Goal: Task Accomplishment & Management: Manage account settings

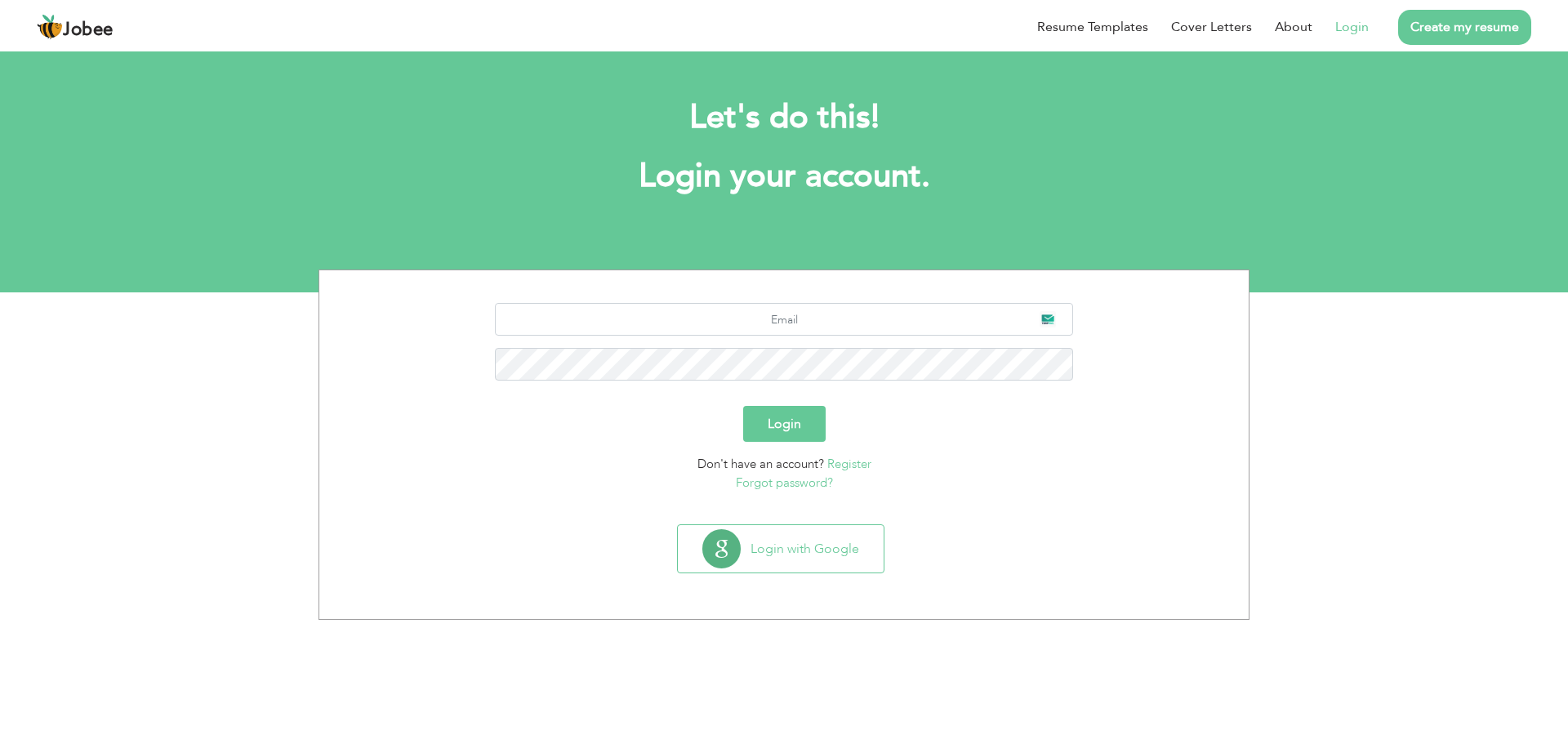
click at [1351, 29] on link "Login" at bounding box center [1352, 27] width 34 height 20
click at [822, 321] on input "text" at bounding box center [784, 319] width 579 height 33
click at [834, 552] on button "Login with Google" at bounding box center [780, 548] width 206 height 47
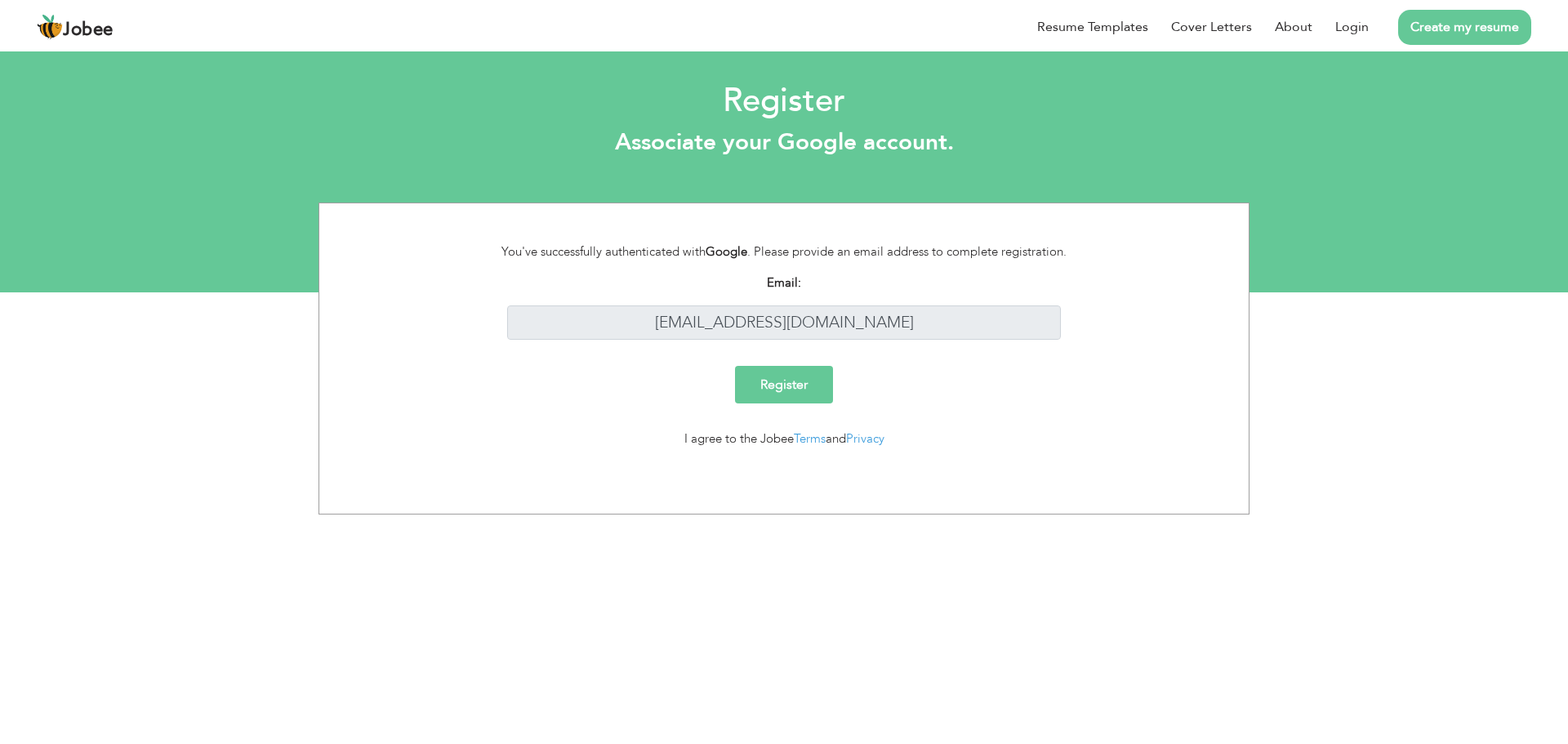
click at [790, 379] on input "Register" at bounding box center [784, 385] width 98 height 38
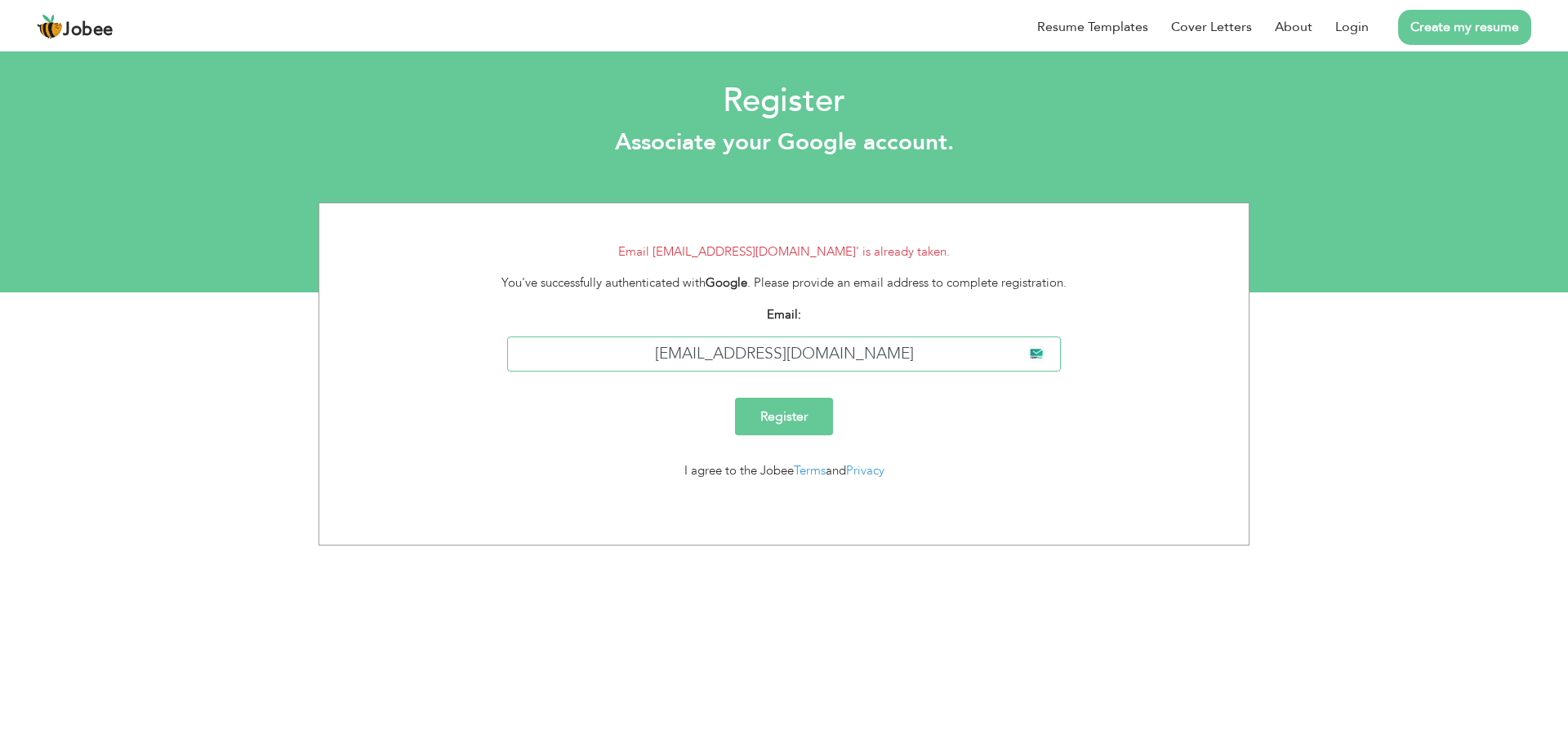
click at [817, 354] on input "[EMAIL_ADDRESS][DOMAIN_NAME]" at bounding box center [784, 354] width 554 height 35
click at [789, 417] on input "Register" at bounding box center [784, 417] width 98 height 38
click at [1359, 30] on link "Login" at bounding box center [1352, 27] width 34 height 20
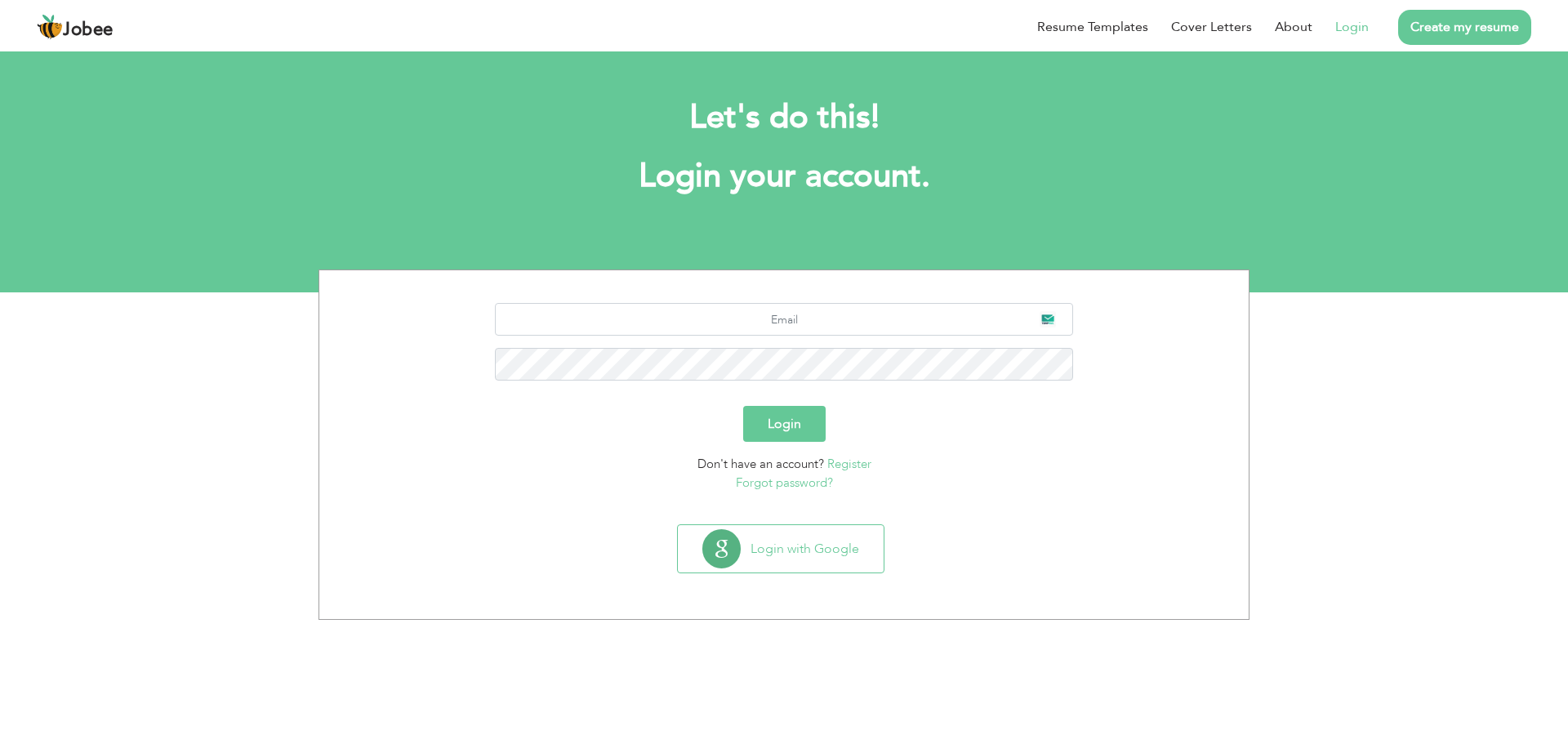
click at [825, 300] on section "Login Don't have an account? Register Forgot password?" at bounding box center [784, 394] width 905 height 247
click at [825, 306] on input "text" at bounding box center [784, 319] width 579 height 33
type input "tajammalhusnain1996@gmail.com"
click at [853, 127] on h2 "Let's do this!" at bounding box center [784, 118] width 882 height 43
click at [1103, 27] on link "Resume Templates" at bounding box center [1093, 27] width 111 height 20
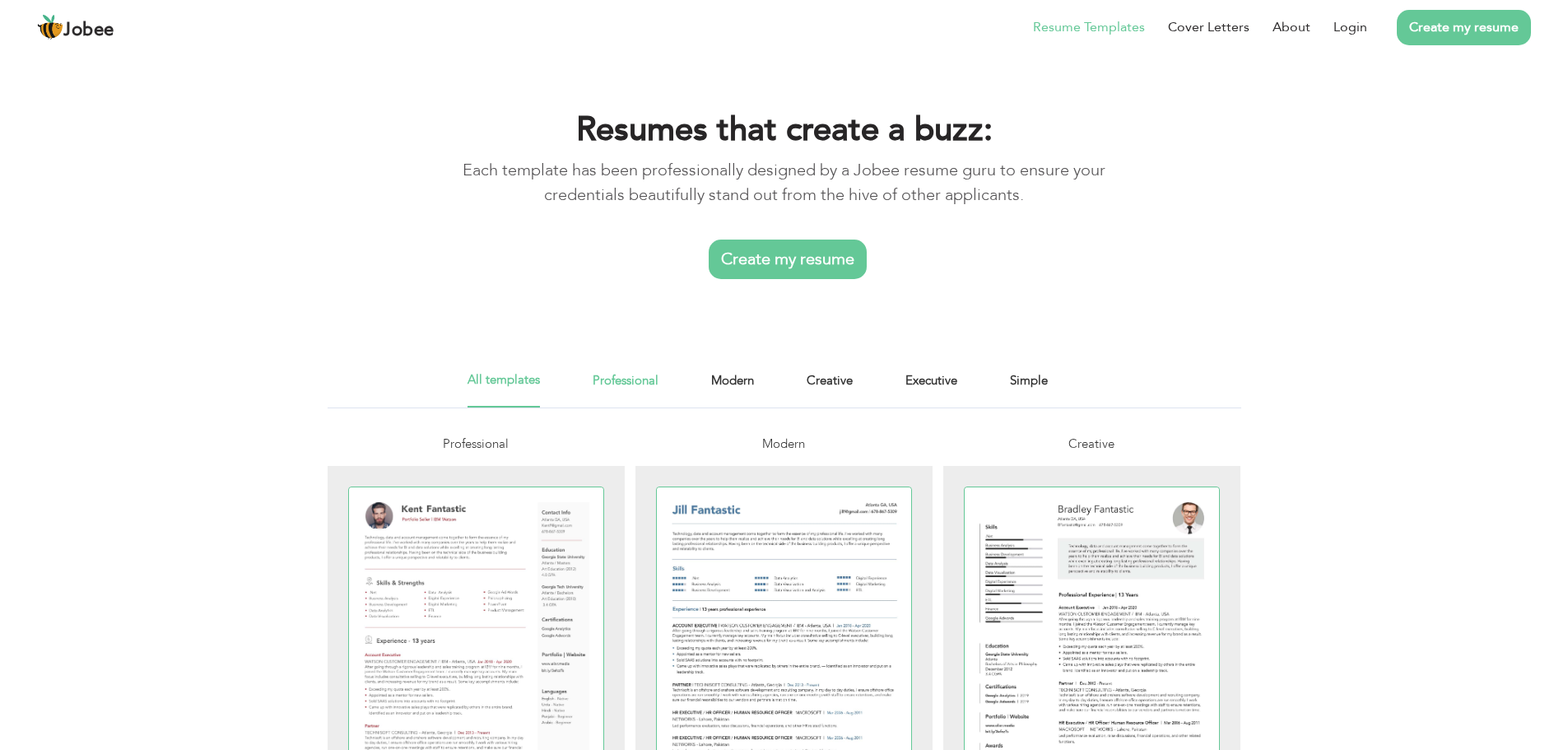
click at [619, 384] on link "Professional" at bounding box center [625, 389] width 66 height 37
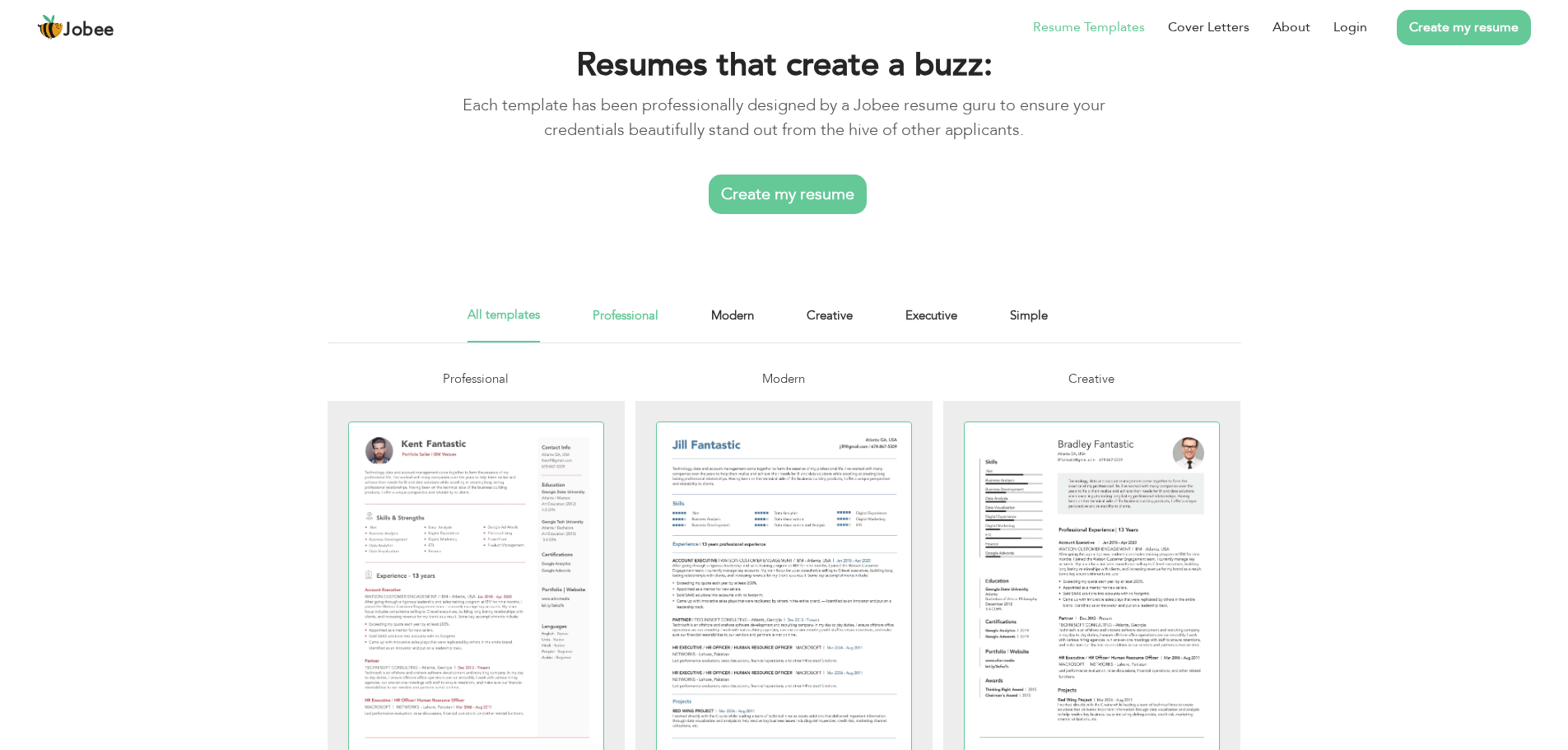
scroll to position [76, 0]
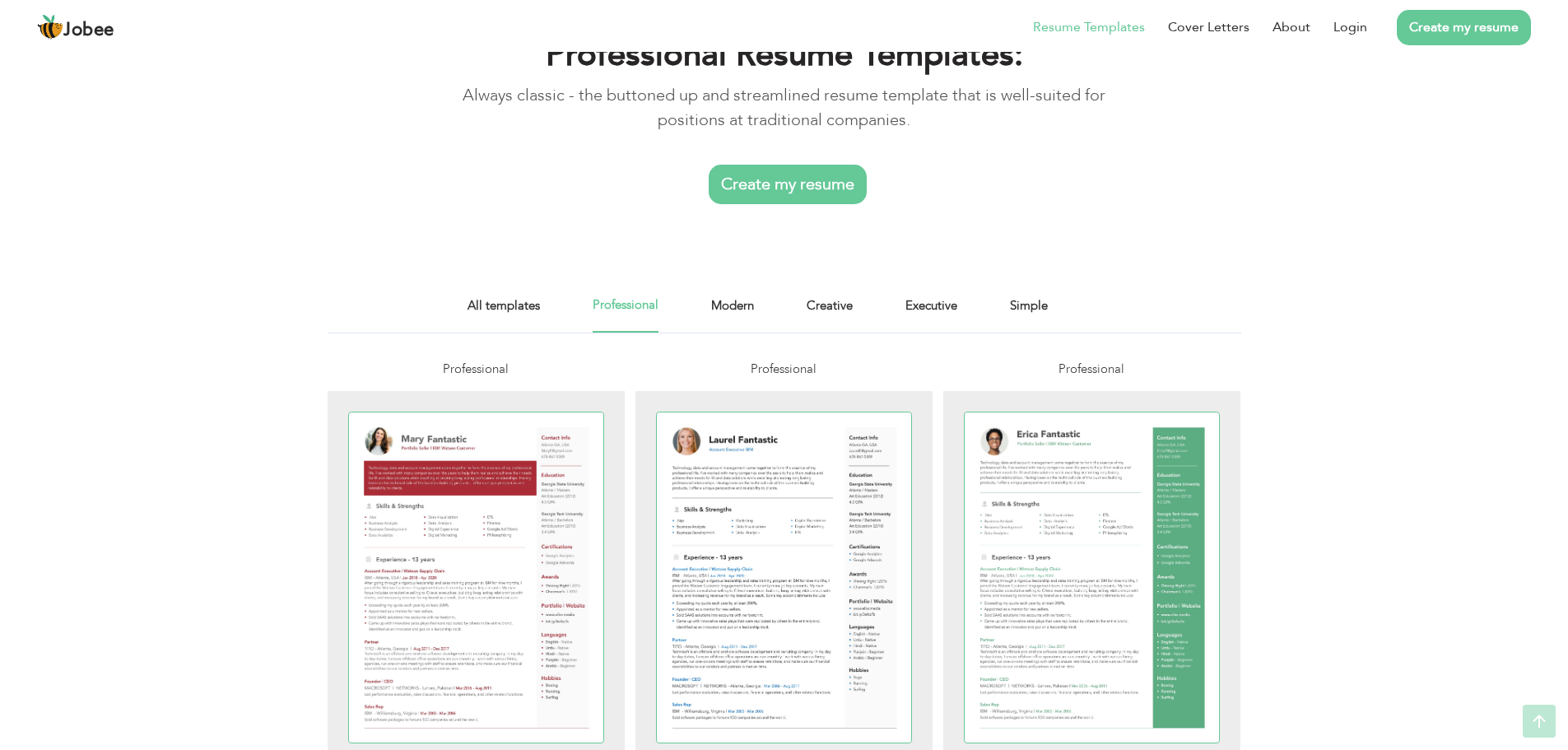
scroll to position [74, 0]
click at [528, 313] on link "All templates" at bounding box center [504, 314] width 73 height 37
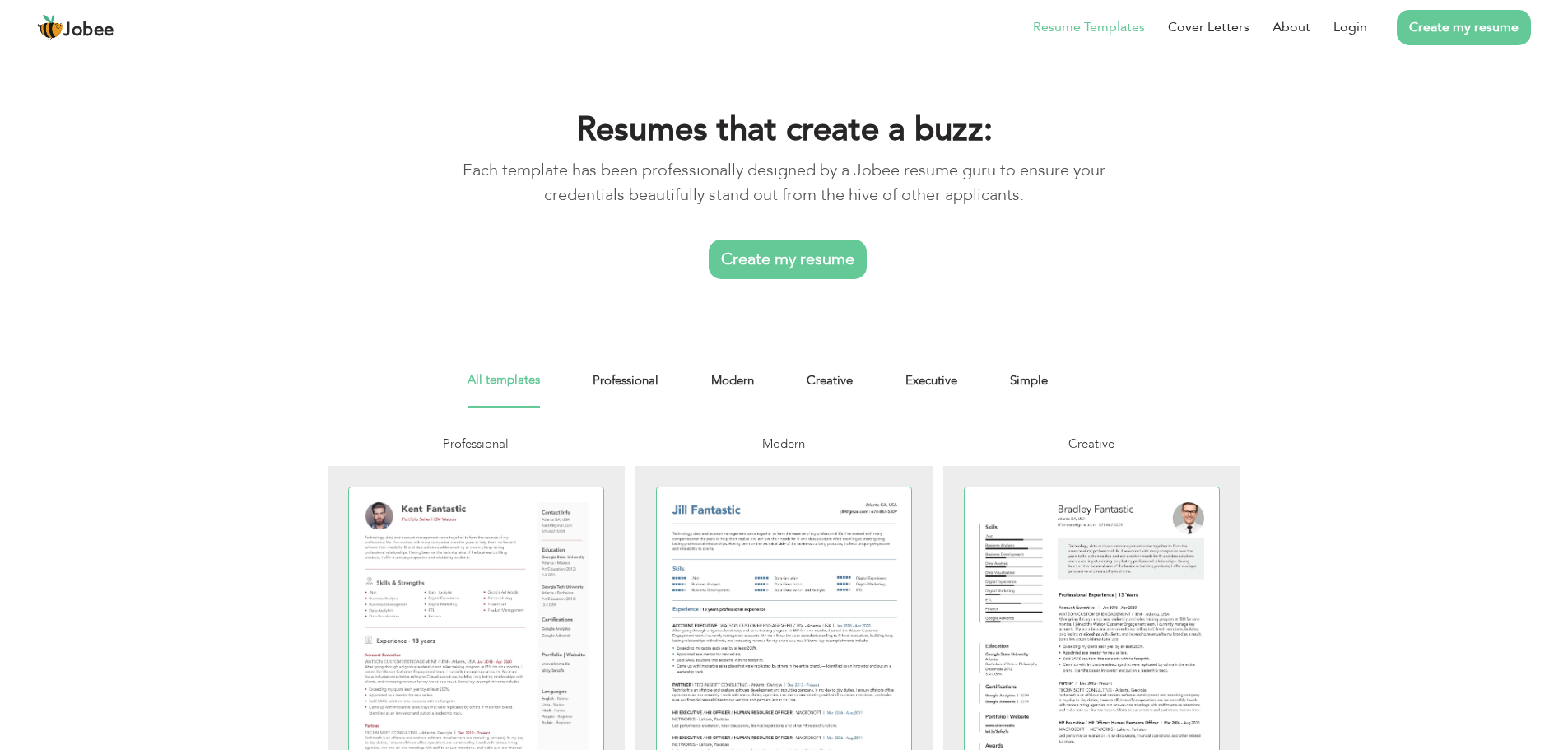
click at [246, 64] on div "Resumes that create a buzz: Each template has been professionally designed by a…" at bounding box center [784, 190] width 1568 height 281
click at [1358, 27] on link "Login" at bounding box center [1349, 27] width 34 height 20
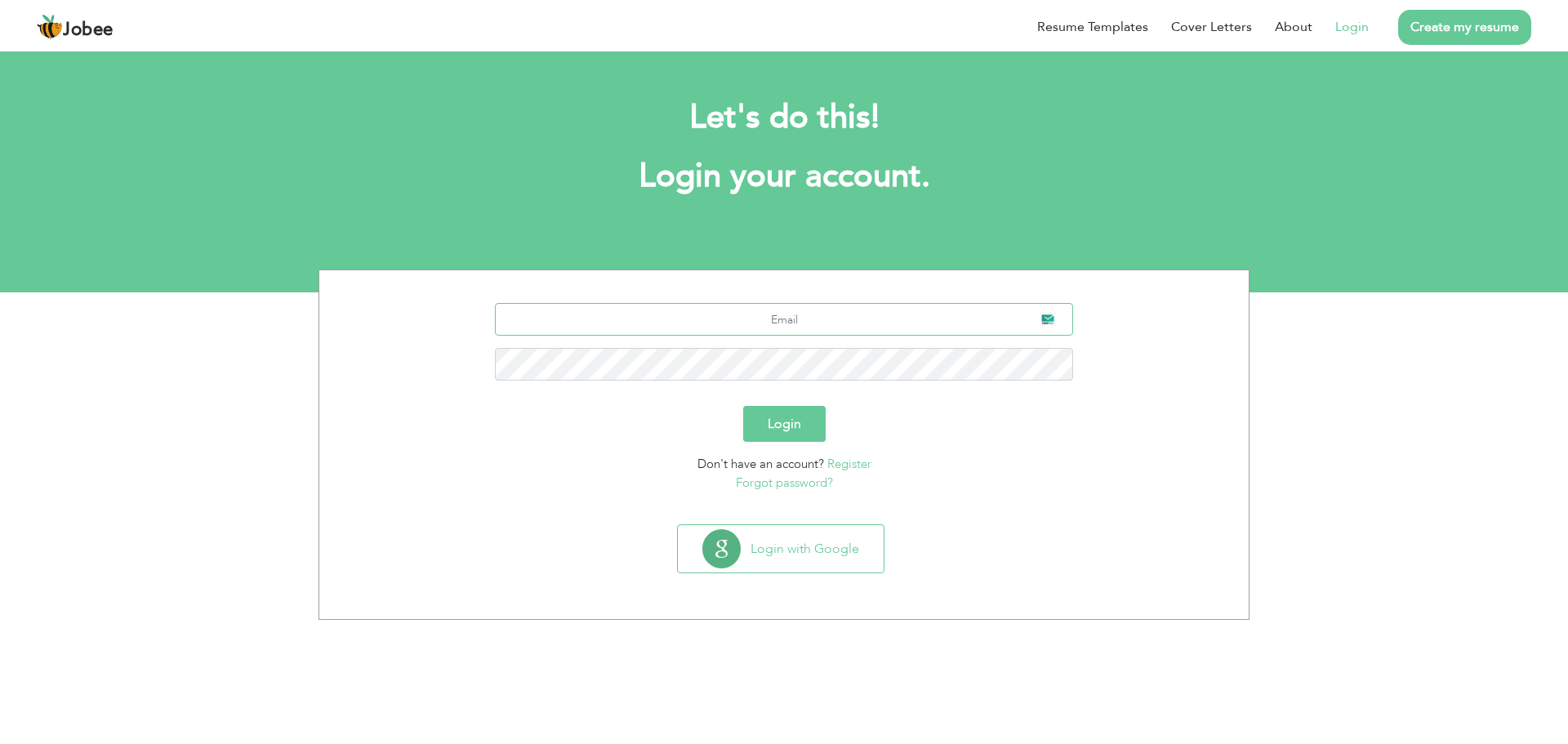
click at [804, 323] on input "text" at bounding box center [784, 319] width 579 height 33
click at [818, 336] on div at bounding box center [784, 348] width 905 height 90
click at [818, 330] on input "text" at bounding box center [784, 319] width 579 height 33
paste input "[EMAIL_ADDRESS][DOMAIN_NAME]"
type input "tajammalhusnain1996@gmail.com"
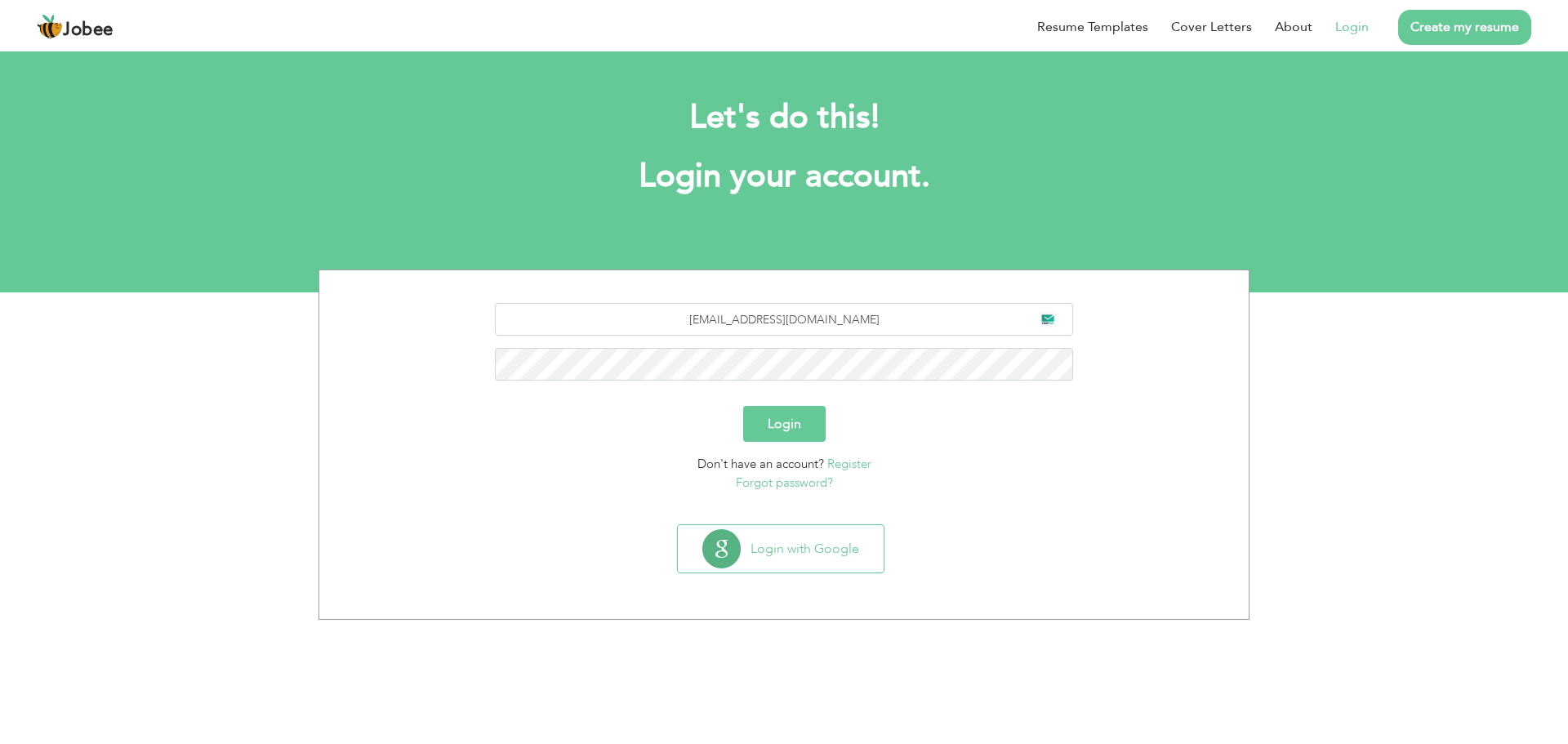
click at [791, 428] on button "Login" at bounding box center [784, 424] width 83 height 36
